Goal: Task Accomplishment & Management: Manage account settings

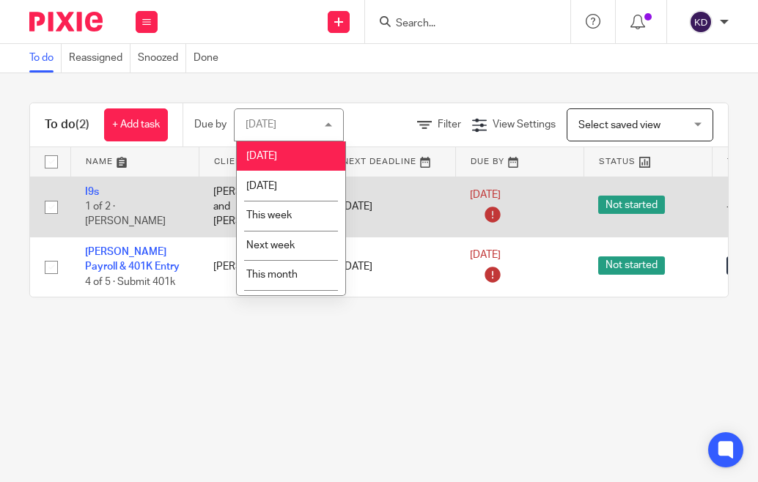
click at [289, 178] on li "[DATE]" at bounding box center [291, 186] width 108 height 30
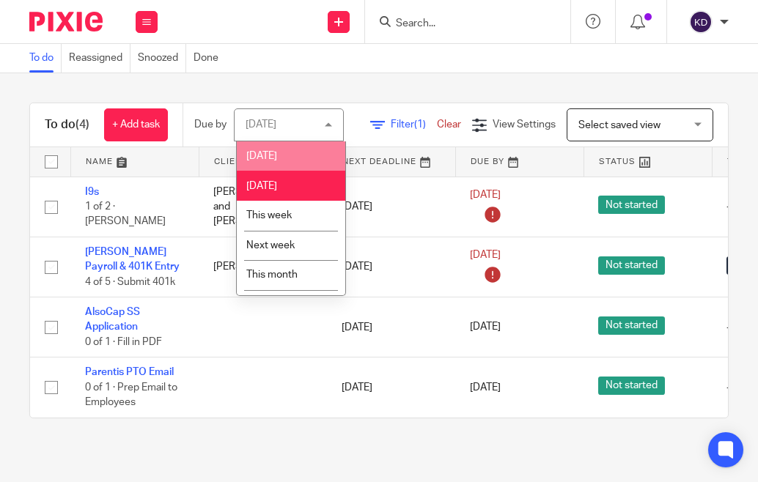
click at [281, 152] on li "[DATE]" at bounding box center [291, 156] width 108 height 30
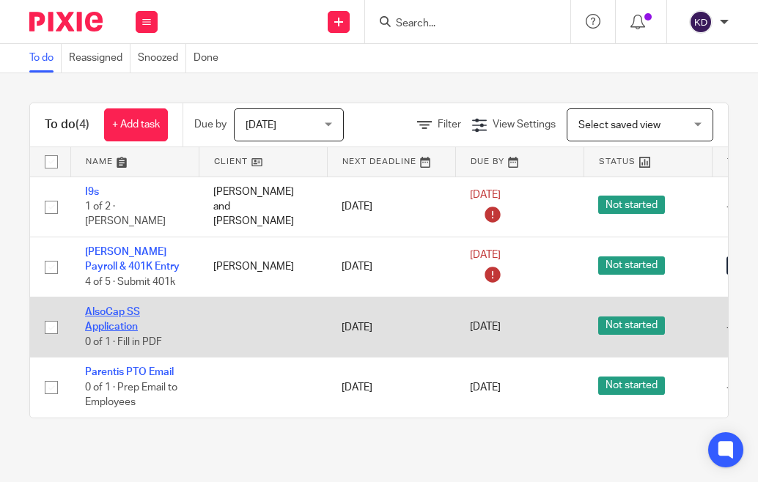
click at [120, 316] on link "AlsoCap SS Application" at bounding box center [112, 319] width 55 height 25
